Goal: Check status: Check status

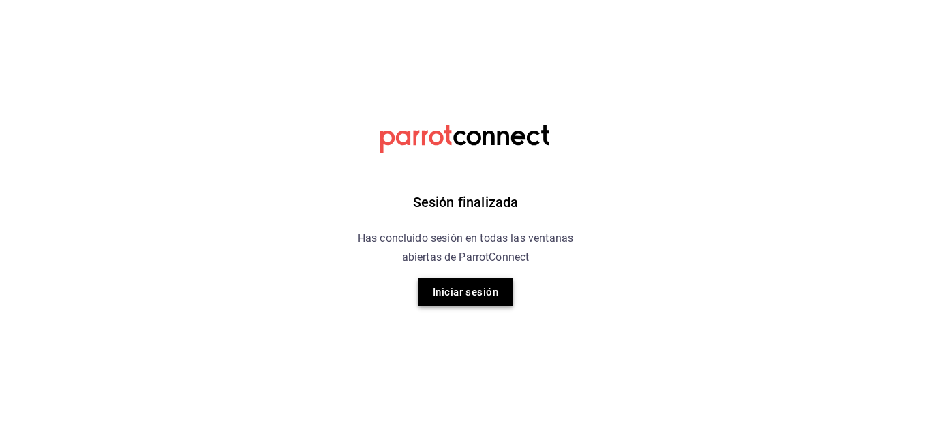
click at [471, 301] on button "Iniciar sesión" at bounding box center [465, 292] width 95 height 29
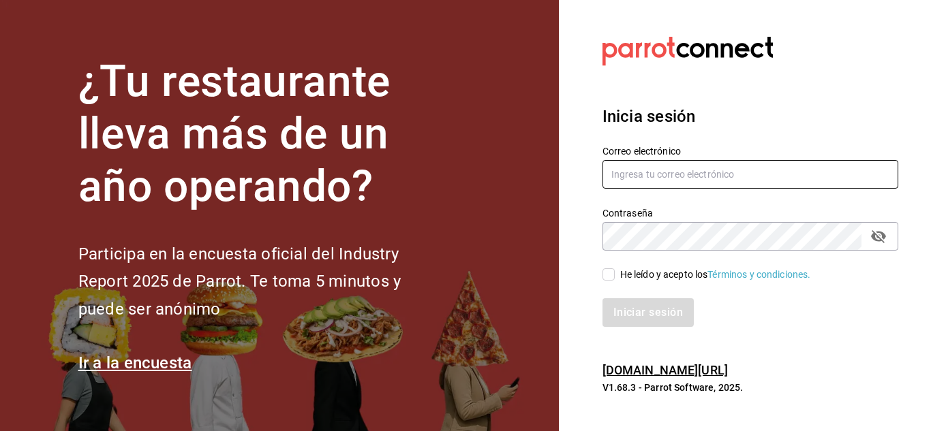
type input "del.toro.miguel@hotmail.com"
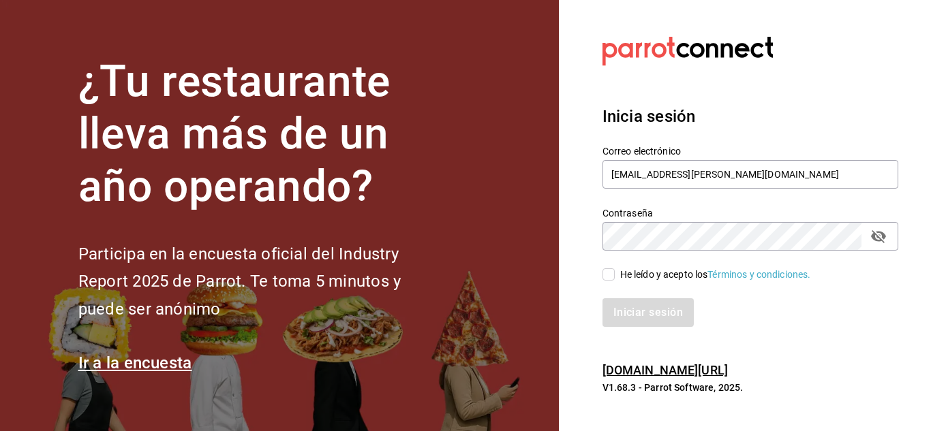
click at [618, 272] on span "He leído y acepto los Términos y condiciones." at bounding box center [713, 275] width 196 height 14
click at [615, 272] on input "He leído y acepto los Términos y condiciones." at bounding box center [608, 274] width 12 height 12
checkbox input "true"
click at [642, 312] on button "Iniciar sesión" at bounding box center [648, 312] width 93 height 29
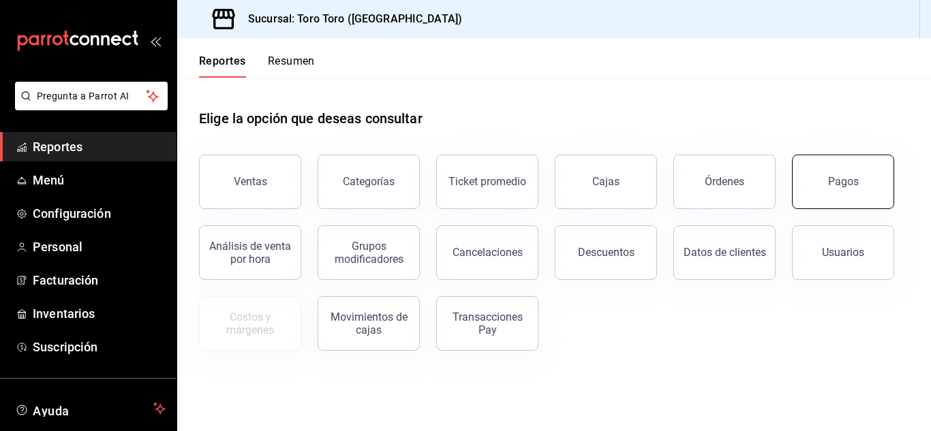
click at [838, 190] on button "Pagos" at bounding box center [843, 182] width 102 height 55
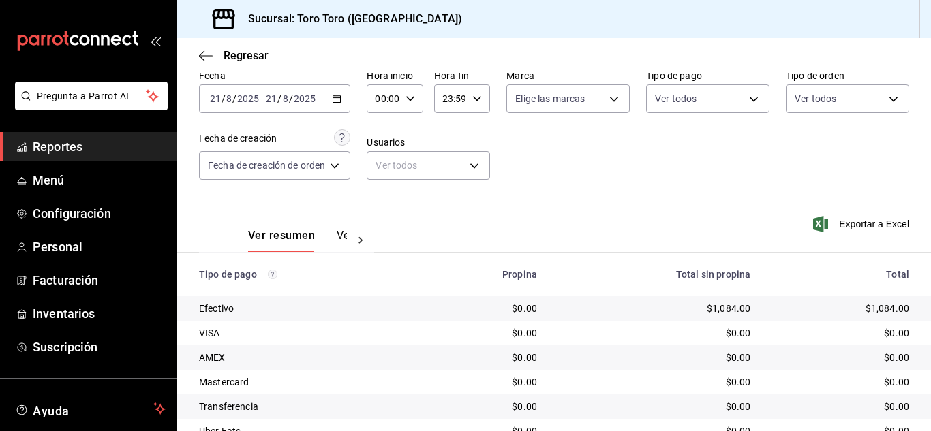
scroll to position [59, 0]
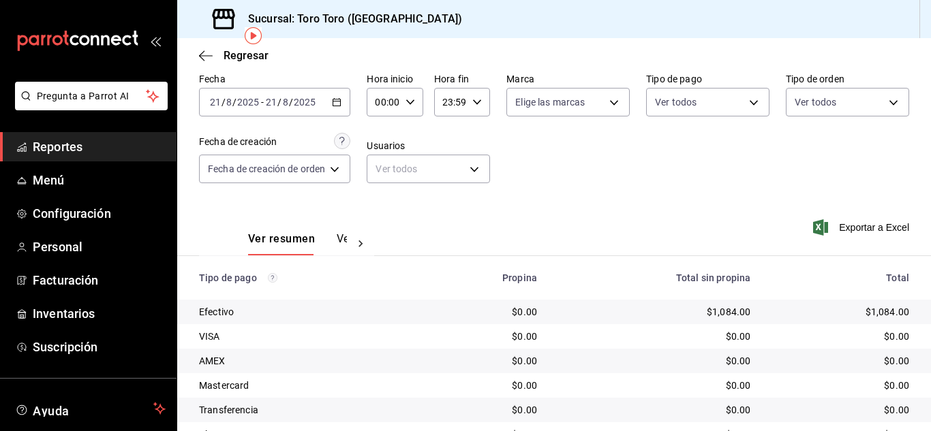
click at [338, 97] on div "[DATE] [DATE] - [DATE] [DATE]" at bounding box center [274, 102] width 151 height 29
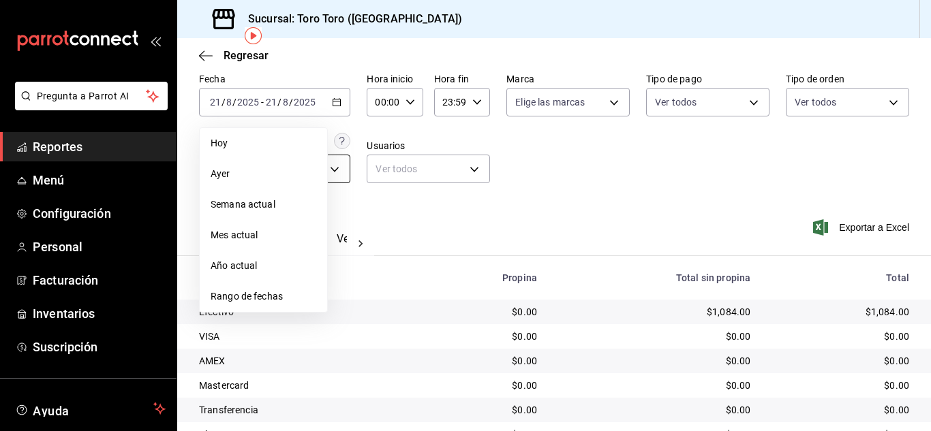
click at [230, 176] on span "Ayer" at bounding box center [264, 174] width 106 height 14
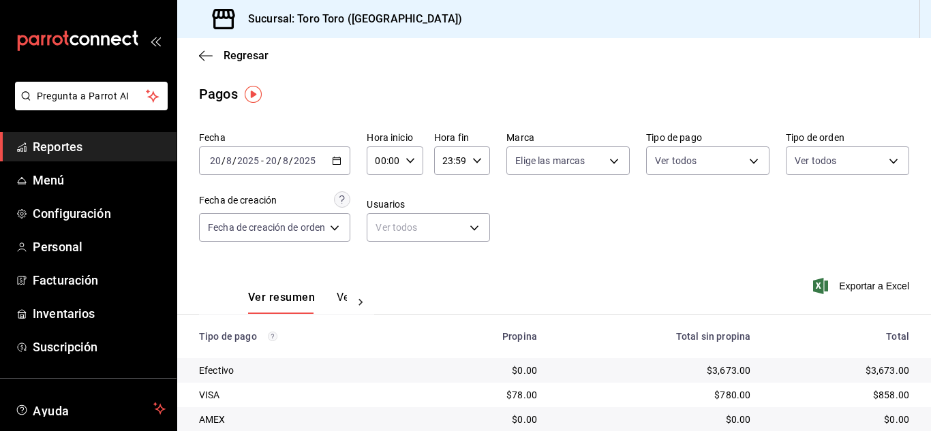
click at [108, 143] on span "Reportes" at bounding box center [99, 147] width 133 height 18
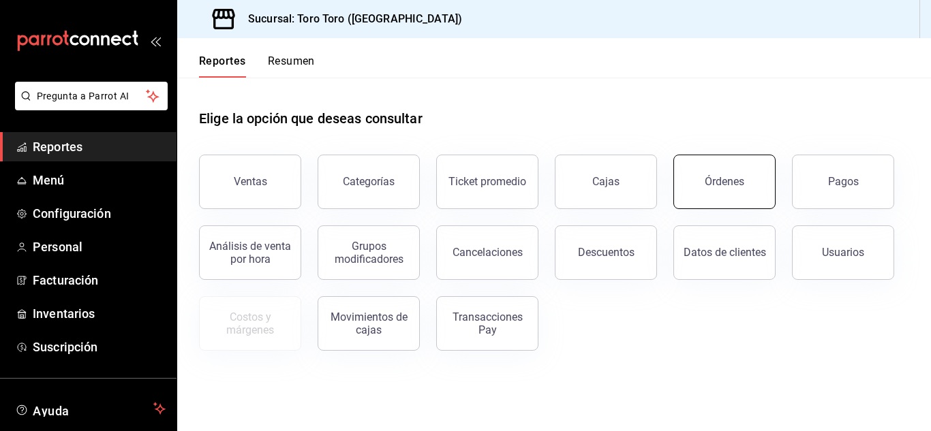
click at [720, 174] on button "Órdenes" at bounding box center [724, 182] width 102 height 55
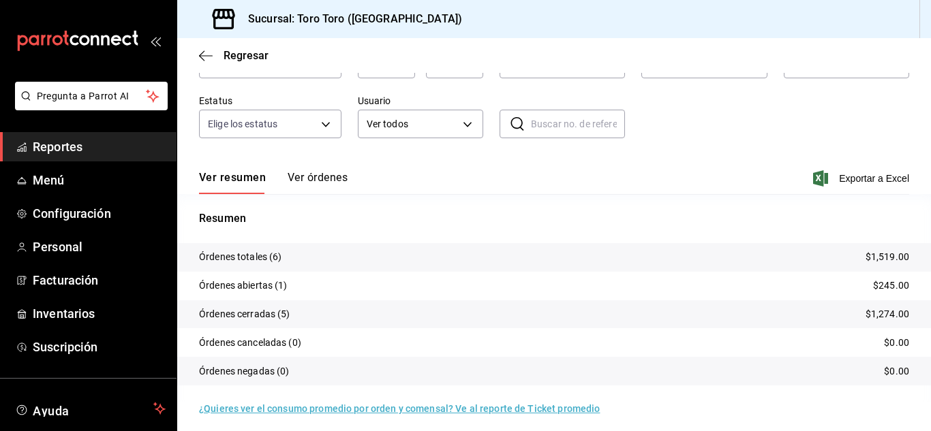
scroll to position [104, 0]
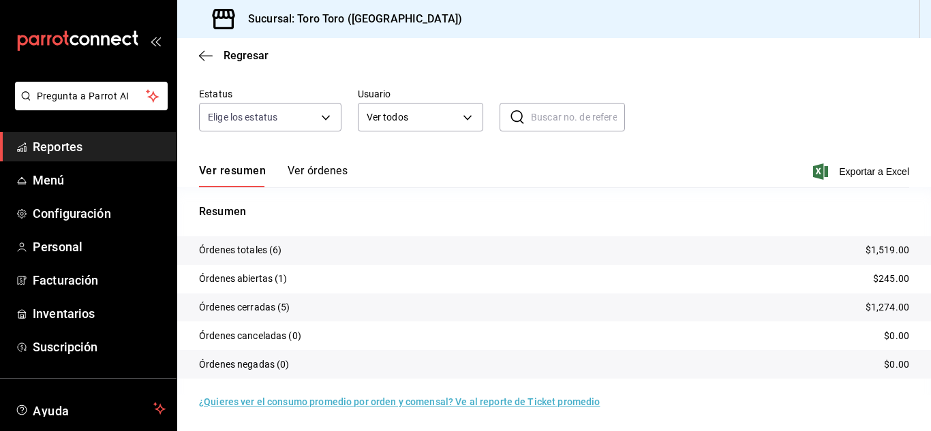
click at [65, 140] on span "Reportes" at bounding box center [99, 147] width 133 height 18
